Goal: Check status: Check status

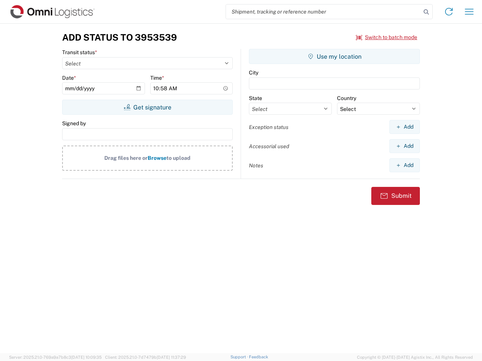
click at [323, 12] on input "search" at bounding box center [323, 12] width 195 height 14
click at [426, 12] on icon at bounding box center [426, 12] width 11 height 11
click at [448, 12] on icon at bounding box center [448, 12] width 12 height 12
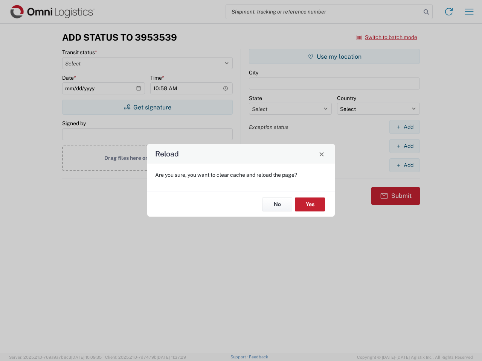
click at [469, 12] on div "Reload Are you sure, you want to clear cache and reload the page? No Yes" at bounding box center [241, 180] width 482 height 361
click at [386, 37] on div "Reload Are you sure, you want to clear cache and reload the page? No Yes" at bounding box center [241, 180] width 482 height 361
click at [147, 107] on div "Reload Are you sure, you want to clear cache and reload the page? No Yes" at bounding box center [241, 180] width 482 height 361
click at [334, 56] on div "Reload Are you sure, you want to clear cache and reload the page? No Yes" at bounding box center [241, 180] width 482 height 361
click at [404, 127] on div "Reload Are you sure, you want to clear cache and reload the page? No Yes" at bounding box center [241, 180] width 482 height 361
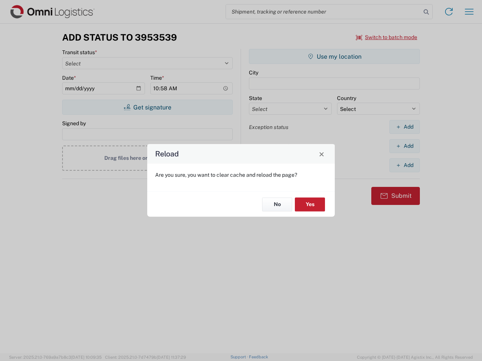
click at [404, 146] on div "Reload Are you sure, you want to clear cache and reload the page? No Yes" at bounding box center [241, 180] width 482 height 361
click at [404, 165] on div "Reload Are you sure, you want to clear cache and reload the page? No Yes" at bounding box center [241, 180] width 482 height 361
